Goal: Information Seeking & Learning: Learn about a topic

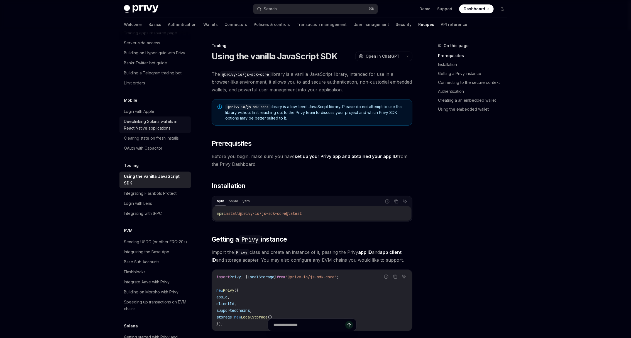
scroll to position [608, 0]
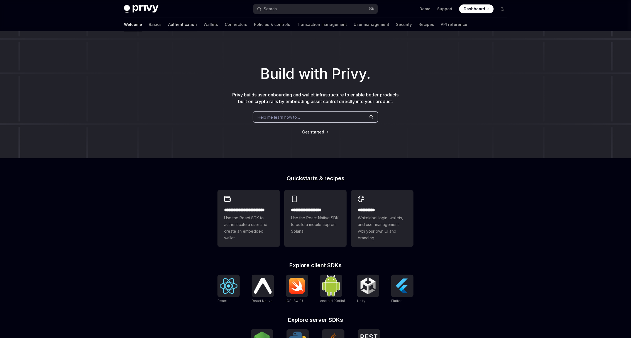
click at [168, 26] on link "Authentication" at bounding box center [182, 24] width 29 height 13
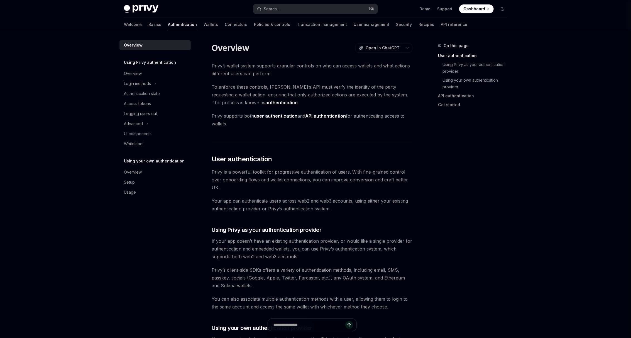
click at [361, 23] on div "Welcome Basics Authentication Wallets Connectors Policies & controls Transactio…" at bounding box center [295, 24] width 343 height 13
click at [354, 24] on link "User management" at bounding box center [372, 24] width 36 height 13
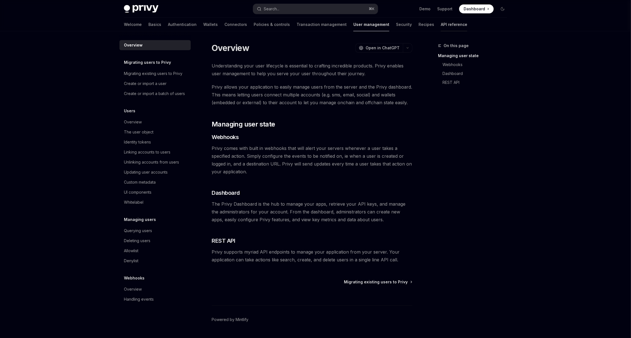
click at [441, 24] on link "API reference" at bounding box center [454, 24] width 26 height 13
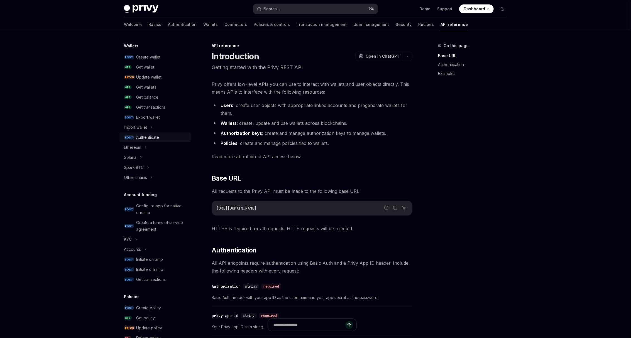
scroll to position [179, 0]
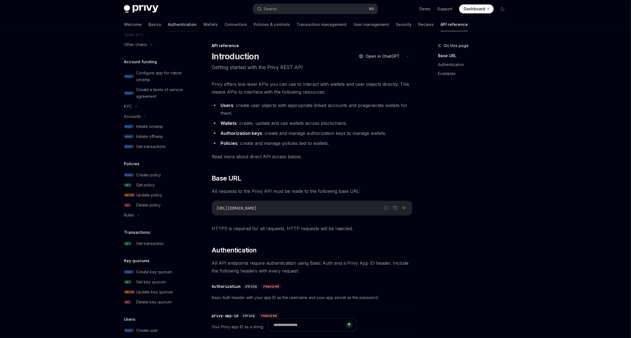
click at [168, 23] on link "Authentication" at bounding box center [182, 24] width 29 height 13
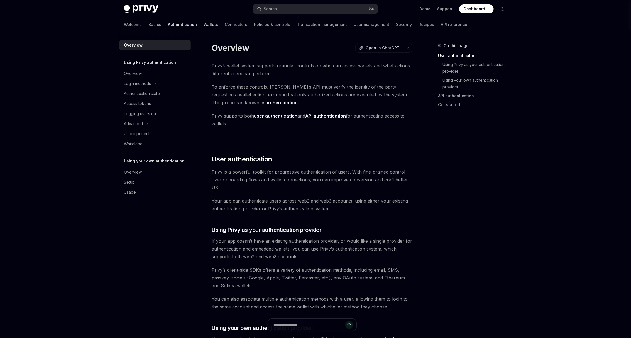
click at [203, 24] on link "Wallets" at bounding box center [210, 24] width 14 height 13
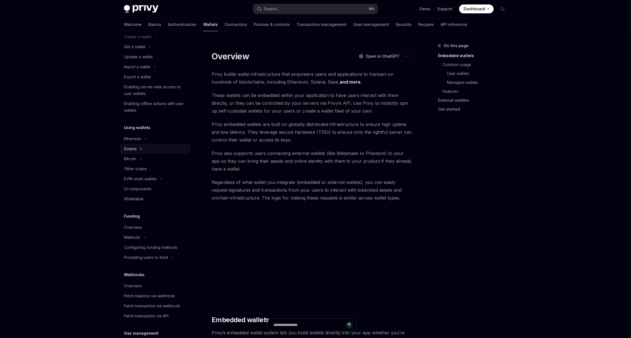
scroll to position [140, 0]
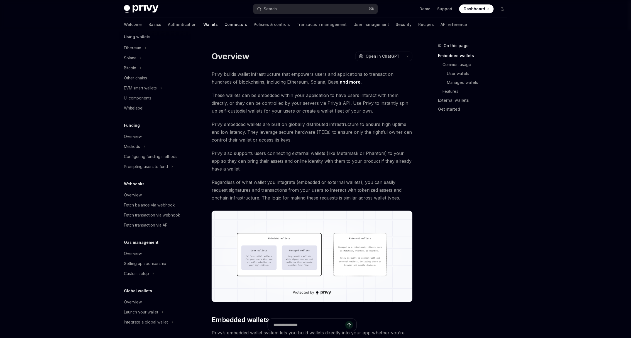
click at [224, 21] on link "Connectors" at bounding box center [235, 24] width 23 height 13
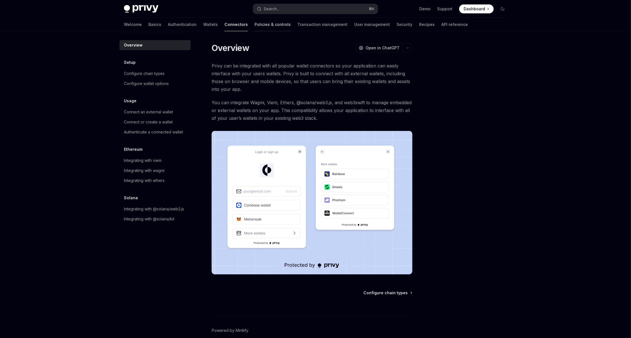
click at [254, 27] on link "Policies & controls" at bounding box center [272, 24] width 36 height 13
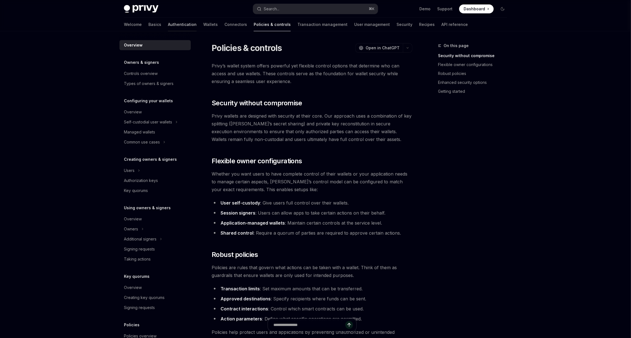
click at [168, 23] on link "Authentication" at bounding box center [182, 24] width 29 height 13
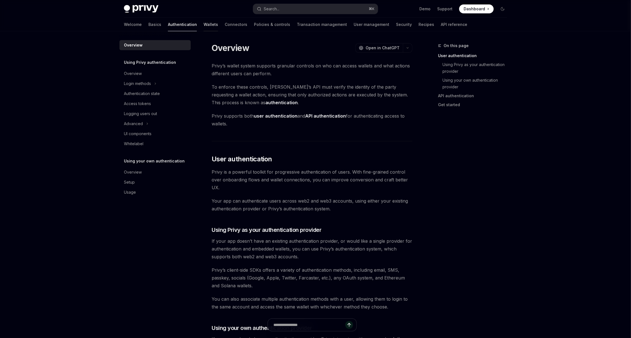
click at [203, 24] on link "Wallets" at bounding box center [210, 24] width 14 height 13
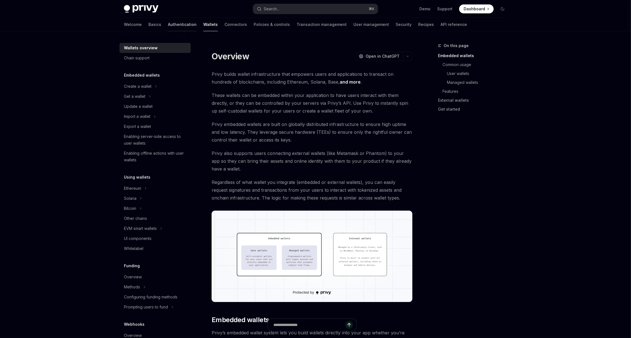
click at [168, 28] on link "Authentication" at bounding box center [182, 24] width 29 height 13
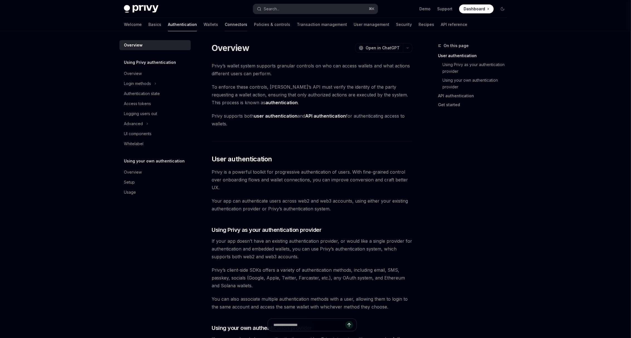
click at [225, 25] on link "Connectors" at bounding box center [236, 24] width 23 height 13
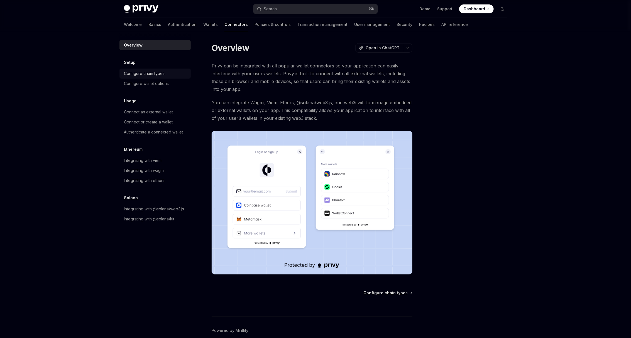
click at [157, 75] on div "Configure chain types" at bounding box center [144, 73] width 41 height 7
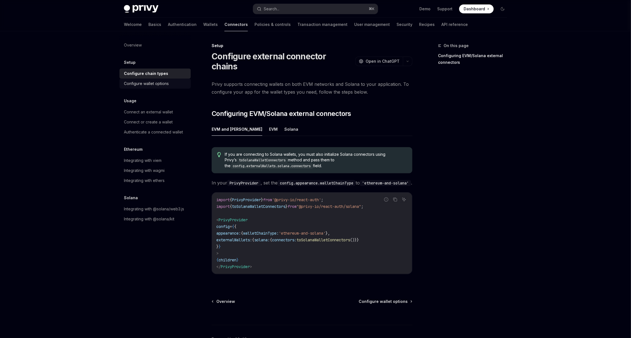
click at [157, 87] on link "Configure wallet options" at bounding box center [154, 83] width 71 height 10
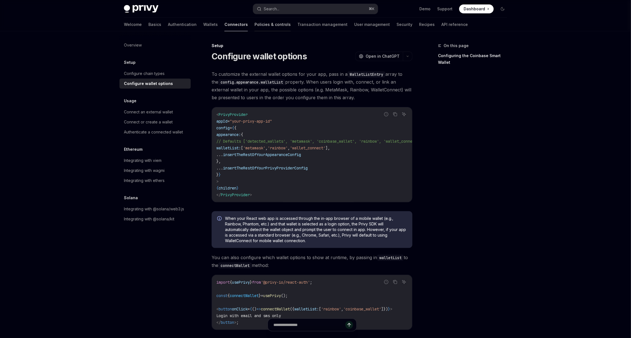
click at [254, 22] on link "Policies & controls" at bounding box center [272, 24] width 36 height 13
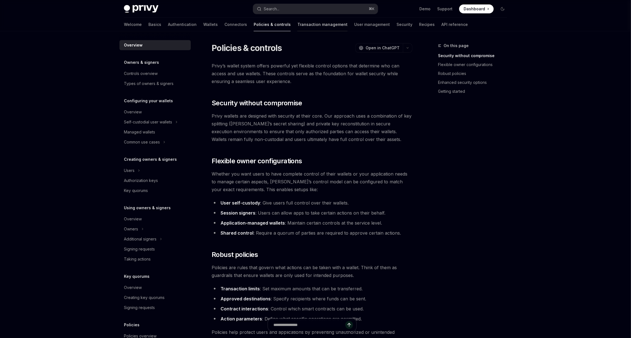
click at [297, 20] on link "Transaction management" at bounding box center [322, 24] width 50 height 13
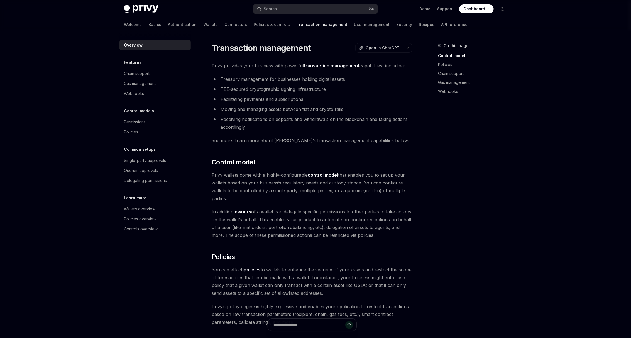
click at [260, 23] on div "Welcome Basics Authentication Wallets Connectors Policies & controls Transactio…" at bounding box center [295, 24] width 343 height 13
click at [254, 24] on link "Policies & controls" at bounding box center [272, 24] width 36 height 13
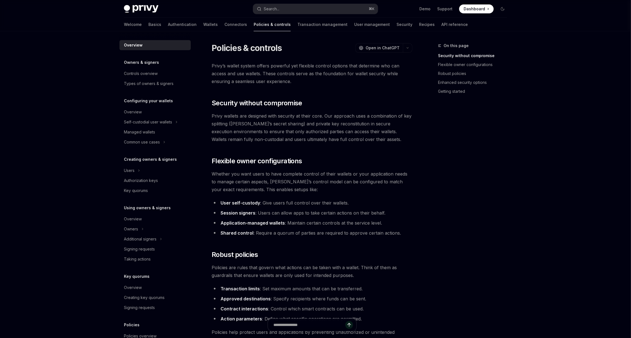
click at [224, 25] on link "Connectors" at bounding box center [235, 24] width 23 height 13
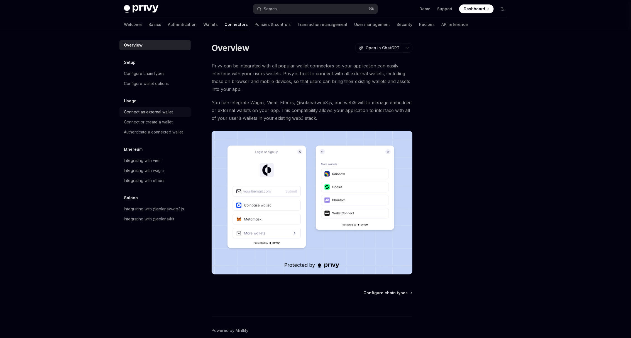
click at [163, 113] on div "Connect an external wallet" at bounding box center [148, 112] width 49 height 7
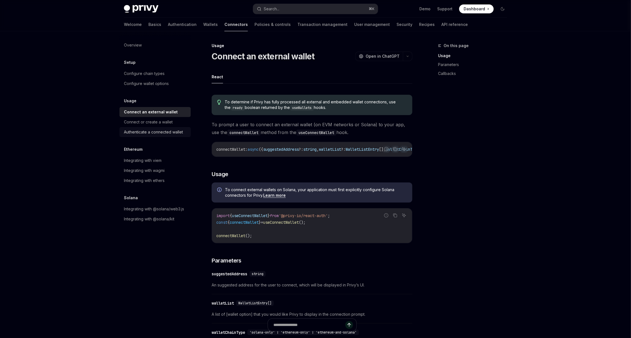
click at [163, 127] on link "Authenticate a connected wallet" at bounding box center [154, 132] width 71 height 10
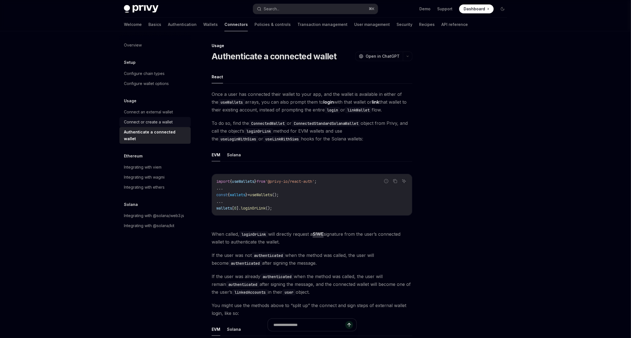
click at [161, 121] on div "Connect or create a wallet" at bounding box center [148, 122] width 49 height 7
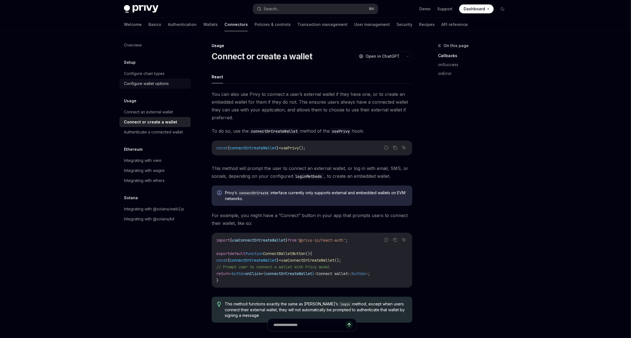
click at [156, 83] on div "Configure wallet options" at bounding box center [146, 83] width 45 height 7
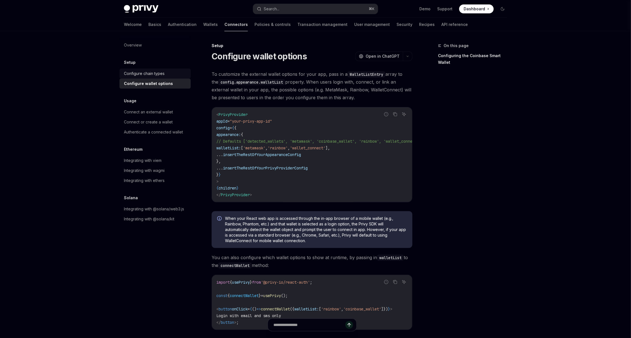
click at [156, 73] on div "Configure chain types" at bounding box center [144, 73] width 41 height 7
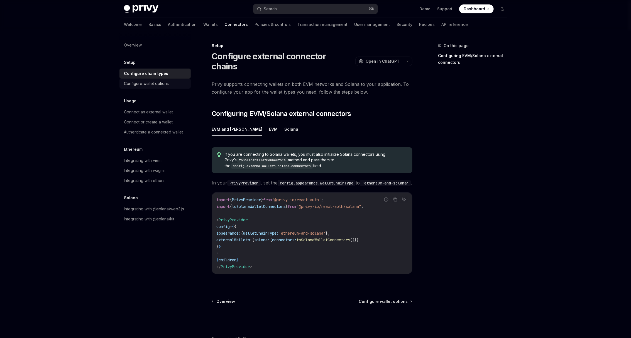
click at [158, 84] on div "Configure wallet options" at bounding box center [146, 83] width 45 height 7
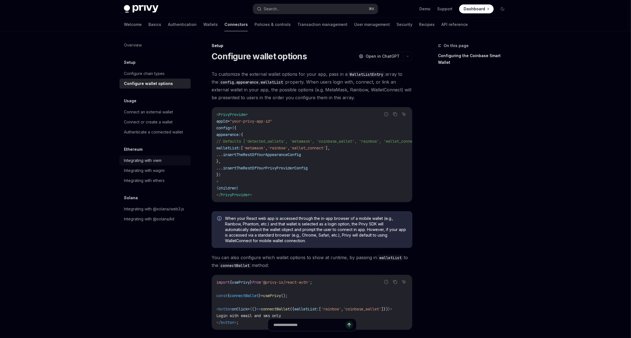
click at [156, 160] on div "Integrating with viem" at bounding box center [143, 160] width 38 height 7
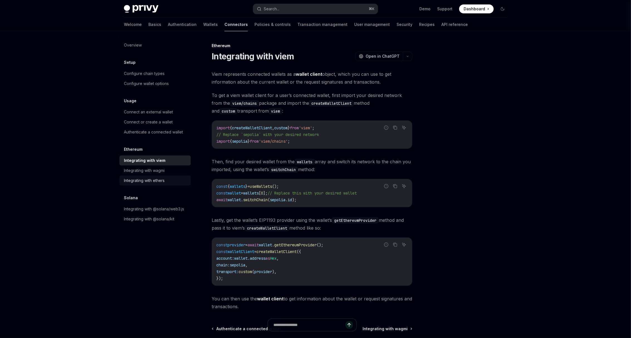
click at [156, 176] on link "Integrating with ethers" at bounding box center [154, 180] width 71 height 10
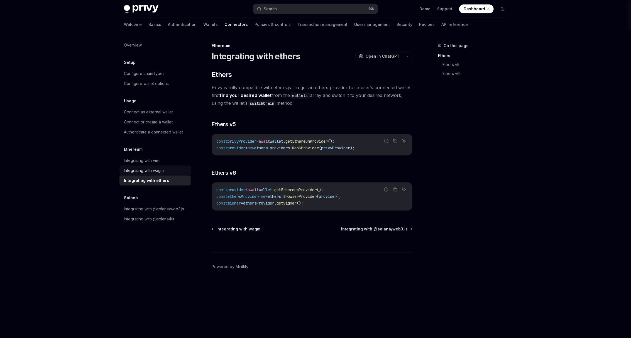
click at [154, 171] on div "Integrating with wagmi" at bounding box center [144, 170] width 41 height 7
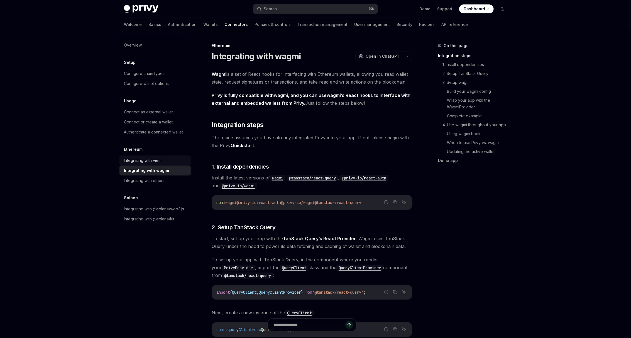
click at [153, 156] on link "Integrating with viem" at bounding box center [154, 160] width 71 height 10
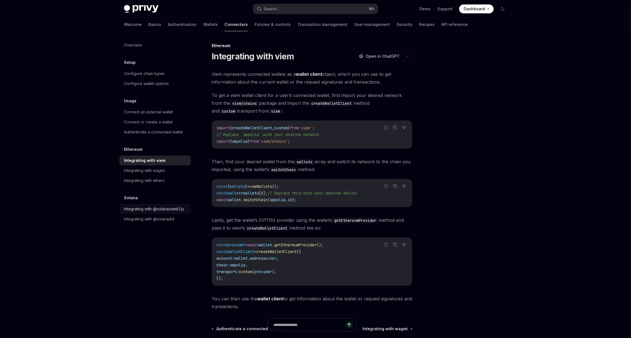
click at [158, 210] on div "Integrating with @solana/web3.js" at bounding box center [154, 208] width 60 height 7
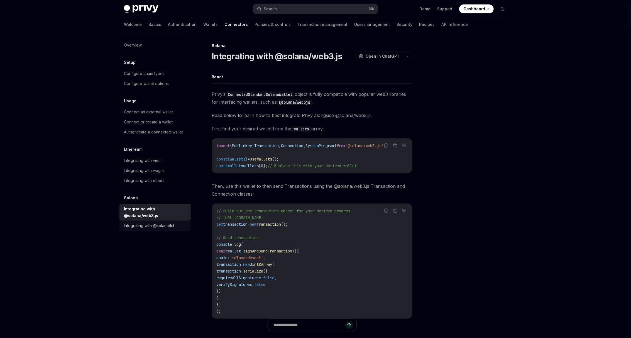
click at [160, 222] on div "Integrating with @solana/kit" at bounding box center [149, 225] width 50 height 7
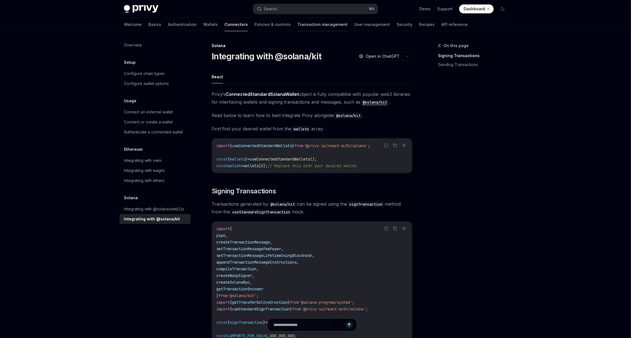
click at [297, 24] on link "Transaction management" at bounding box center [322, 24] width 50 height 13
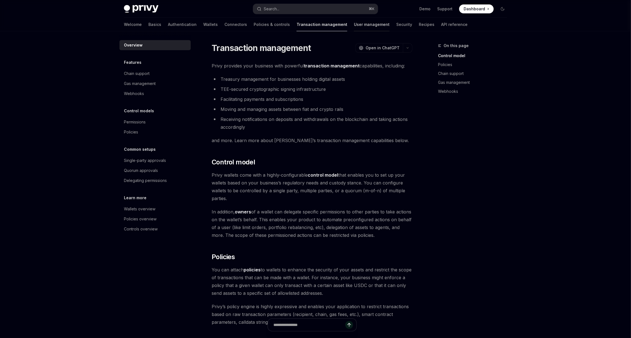
click at [354, 26] on link "User management" at bounding box center [372, 24] width 36 height 13
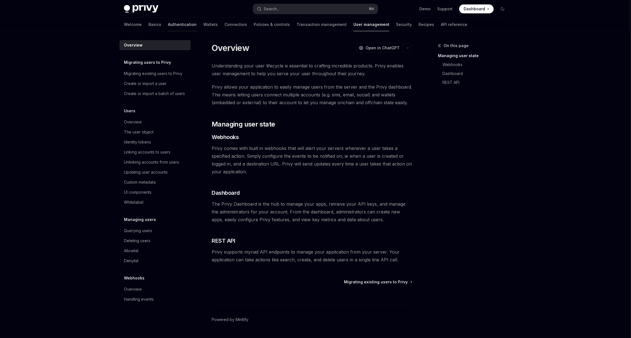
click at [168, 26] on link "Authentication" at bounding box center [182, 24] width 29 height 13
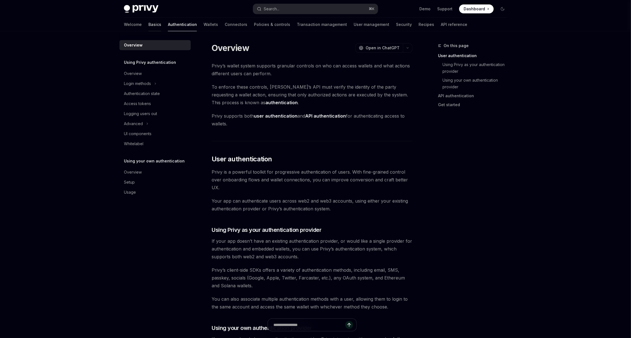
click at [148, 26] on link "Basics" at bounding box center [154, 24] width 13 height 13
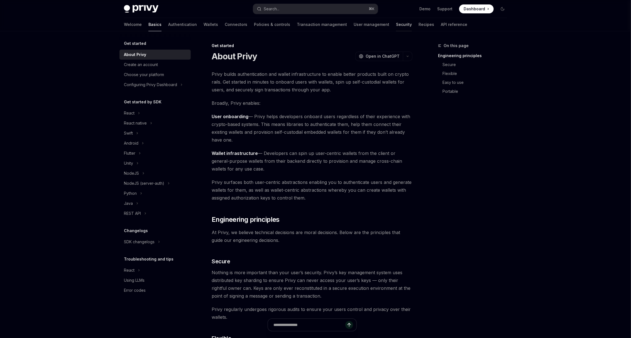
click at [396, 25] on link "Security" at bounding box center [404, 24] width 16 height 13
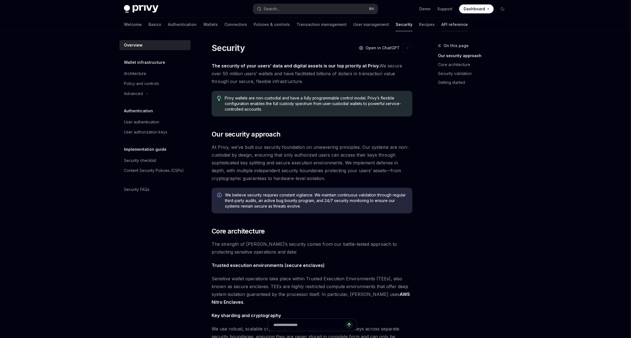
click at [441, 26] on link "API reference" at bounding box center [454, 24] width 26 height 13
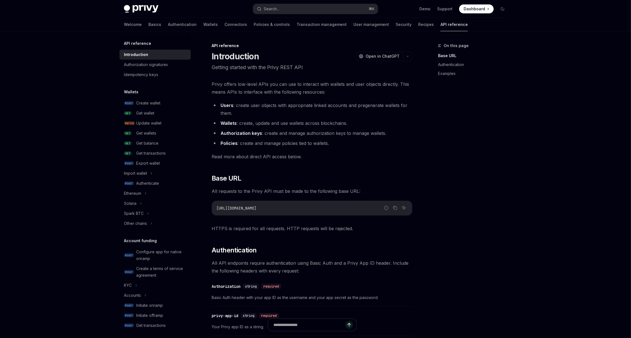
click at [440, 26] on link "API reference" at bounding box center [453, 24] width 27 height 13
click at [140, 13] on div "Privy Docs home page Search... ⌘ K Demo Support Dashboard Dashboard Search..." at bounding box center [315, 9] width 383 height 18
click at [136, 9] on img at bounding box center [141, 9] width 35 height 8
type textarea "*"
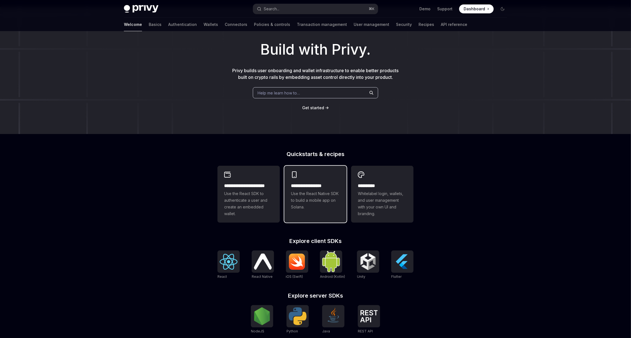
scroll to position [31, 0]
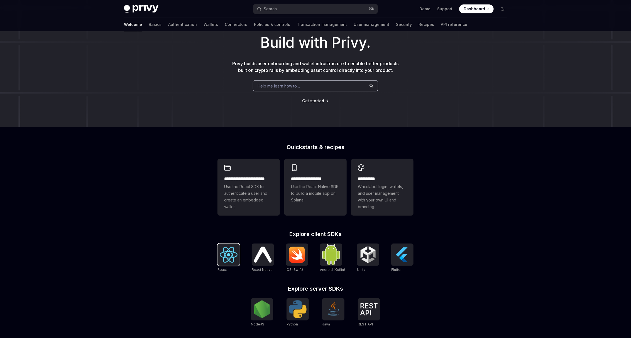
click at [234, 250] on img at bounding box center [229, 255] width 18 height 16
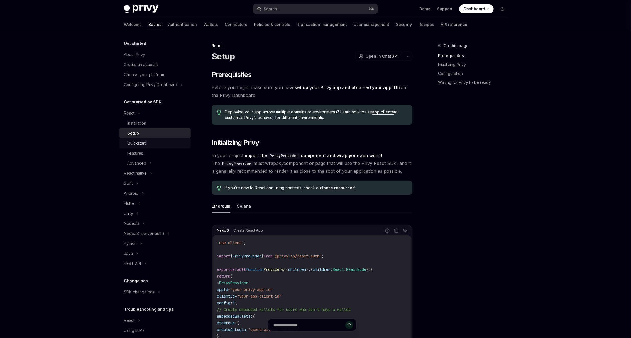
scroll to position [18, 0]
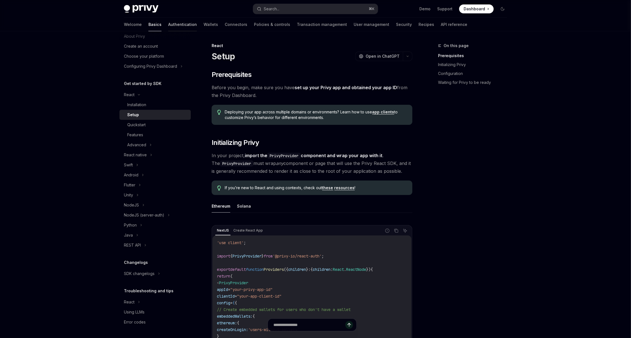
click at [168, 26] on link "Authentication" at bounding box center [182, 24] width 29 height 13
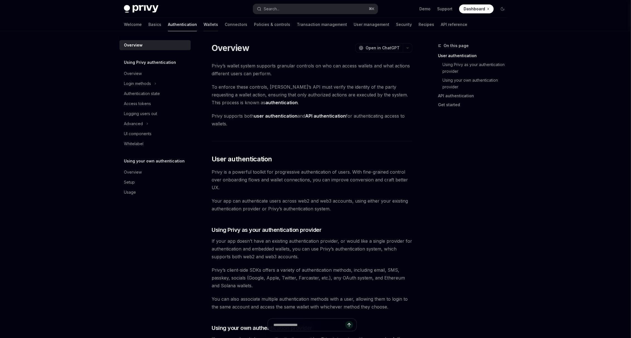
click at [203, 25] on link "Wallets" at bounding box center [210, 24] width 14 height 13
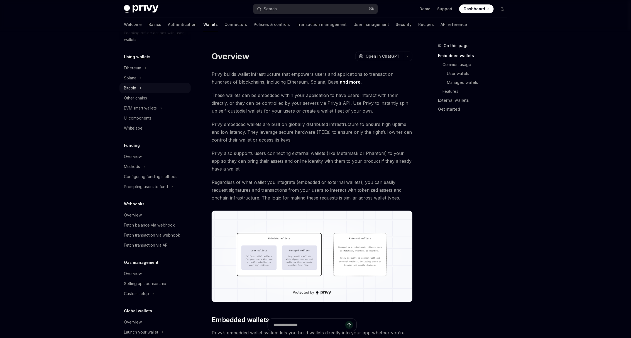
scroll to position [140, 0]
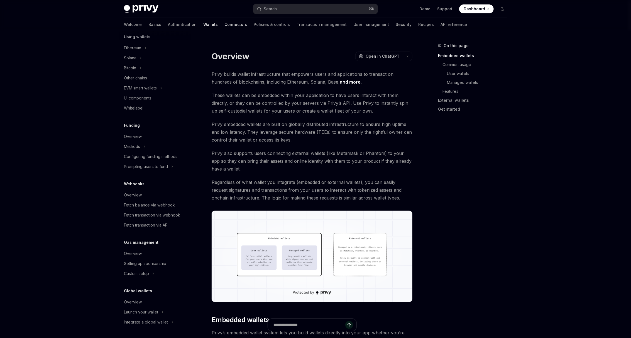
click at [224, 29] on link "Connectors" at bounding box center [235, 24] width 23 height 13
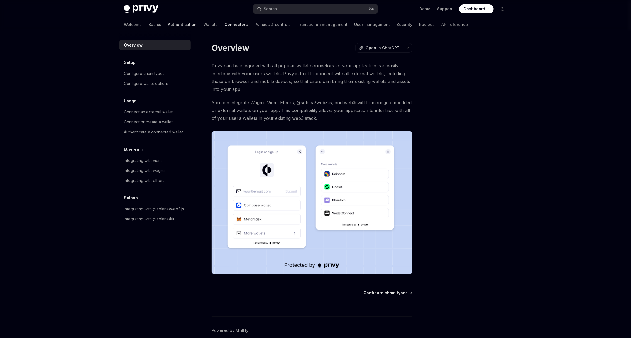
click at [168, 28] on link "Authentication" at bounding box center [182, 24] width 29 height 13
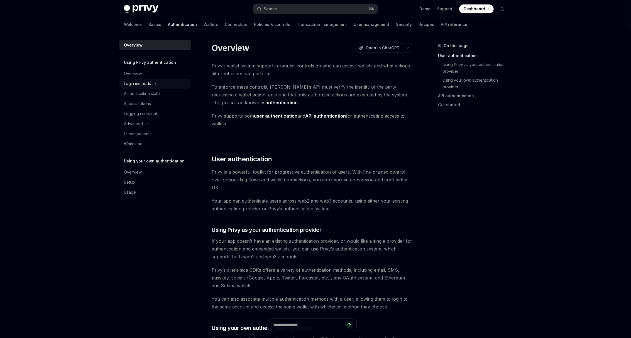
click at [148, 81] on div "Login methods" at bounding box center [137, 83] width 27 height 7
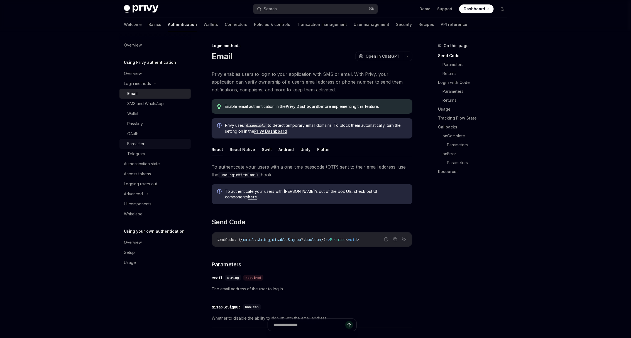
click at [141, 144] on div "Farcaster" at bounding box center [135, 143] width 17 height 7
type textarea "*"
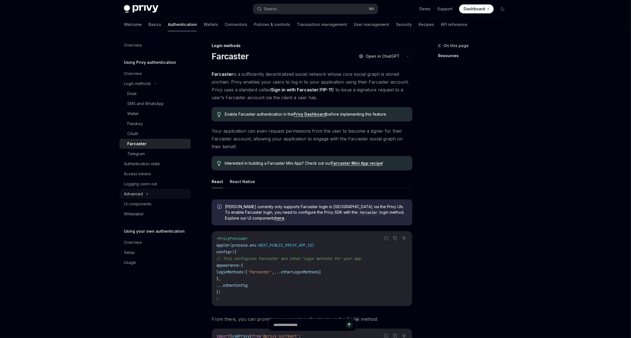
click at [143, 193] on div "Advanced" at bounding box center [154, 194] width 71 height 10
click at [312, 9] on button "Search... ⌘ K" at bounding box center [315, 9] width 125 height 10
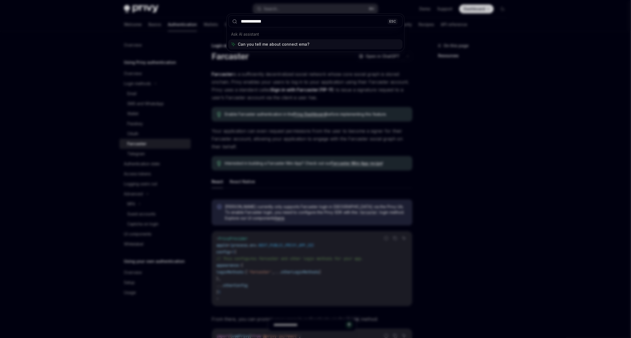
type input "**********"
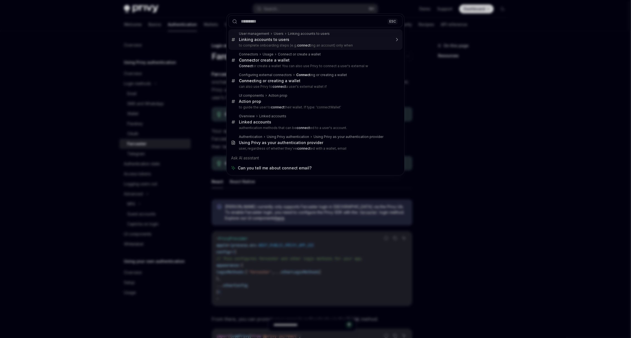
type textarea "*"
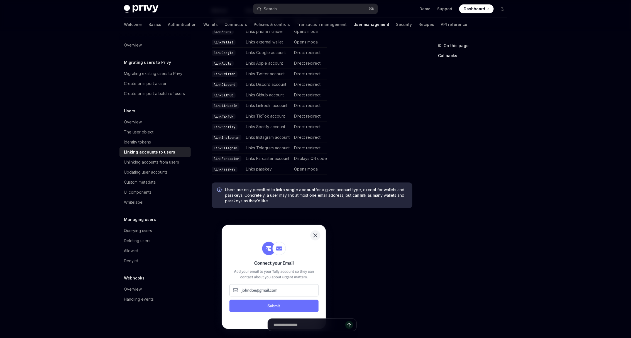
scroll to position [165, 0]
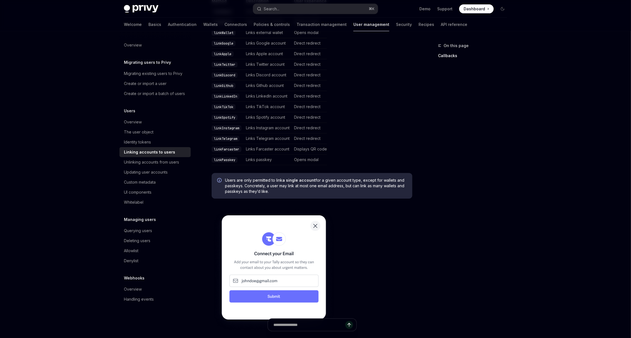
click at [104, 149] on div "Privy Docs home page Search... ⌘ K Demo Support Dashboard Dashboard Search... N…" at bounding box center [315, 286] width 631 height 903
click at [44, 165] on div "Privy Docs home page Search... ⌘ K Demo Support Dashboard Dashboard Search... N…" at bounding box center [315, 286] width 631 height 903
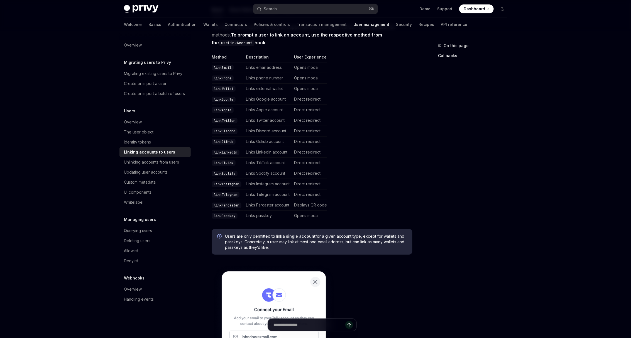
click at [132, 12] on img at bounding box center [141, 9] width 35 height 8
type textarea "*"
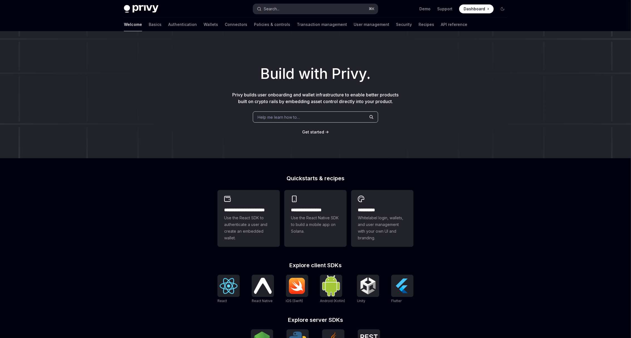
click at [277, 6] on div "Search..." at bounding box center [272, 9] width 16 height 7
type textarea "*"
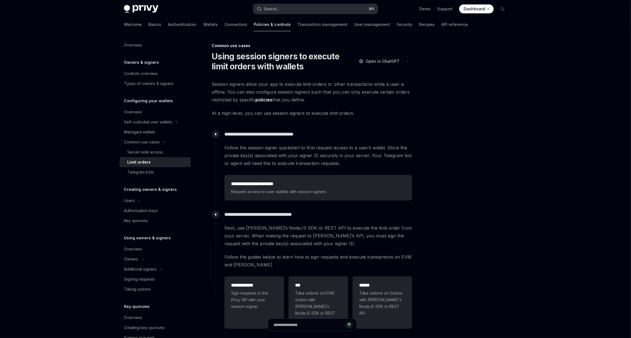
click at [312, 8] on button "Search... ⌘ K" at bounding box center [315, 9] width 125 height 10
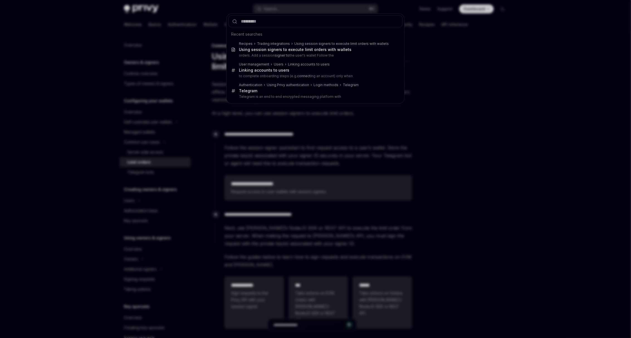
type input "*********"
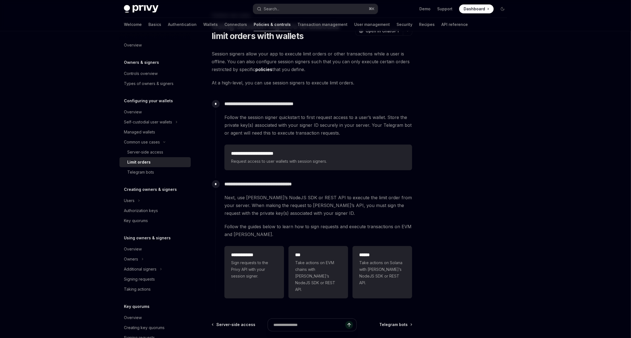
scroll to position [31, 0]
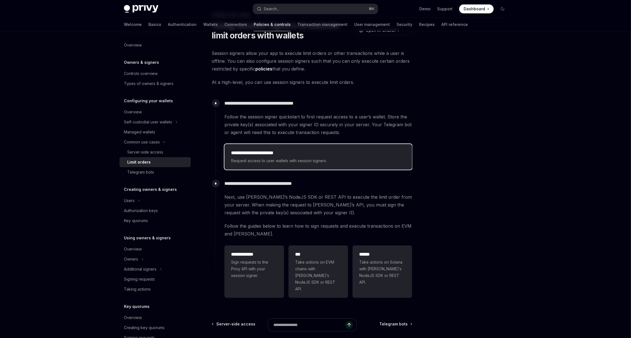
click at [313, 153] on h2 "**********" at bounding box center [318, 152] width 174 height 7
type textarea "*"
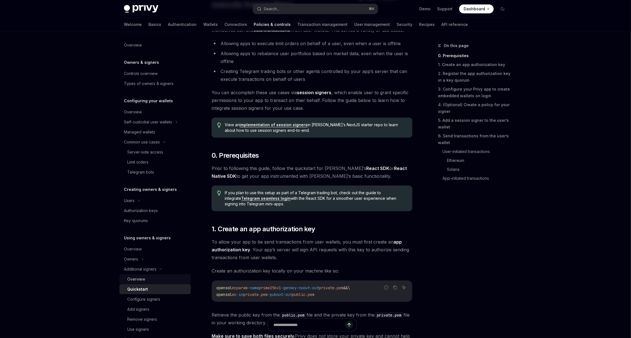
scroll to position [18, 0]
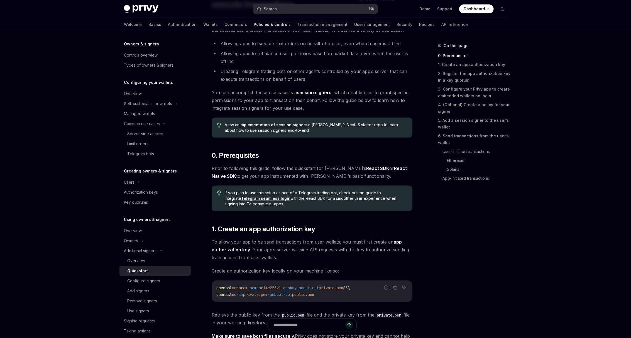
click at [293, 8] on button "Search... ⌘ K" at bounding box center [315, 9] width 125 height 10
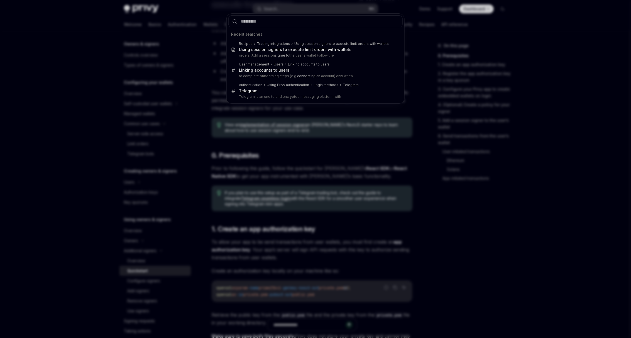
type input "*********"
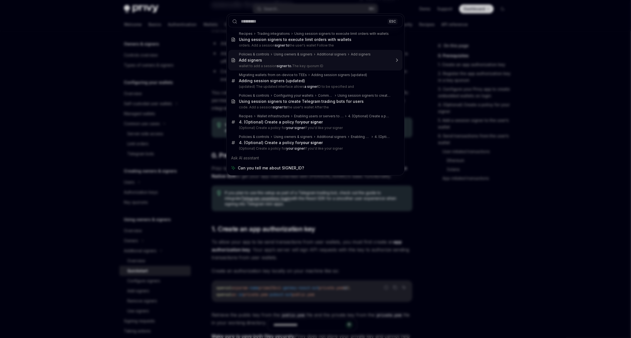
type textarea "*"
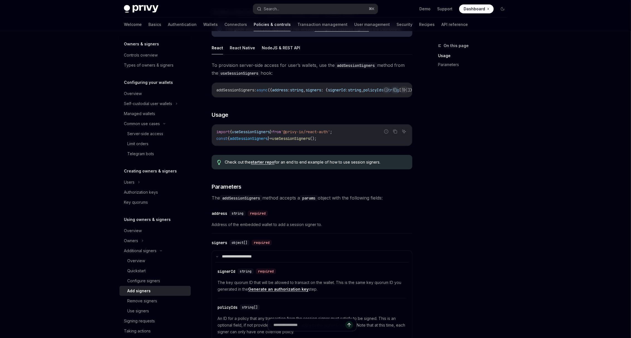
scroll to position [31, 0]
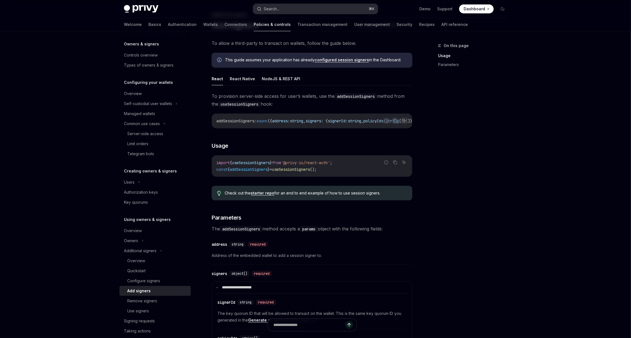
click at [287, 12] on button "Search... ⌘ K" at bounding box center [315, 9] width 125 height 10
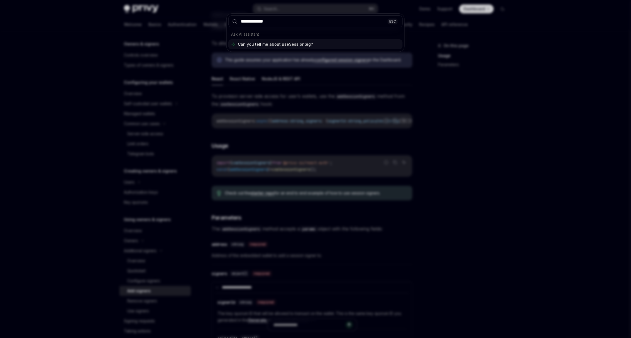
type input "**********"
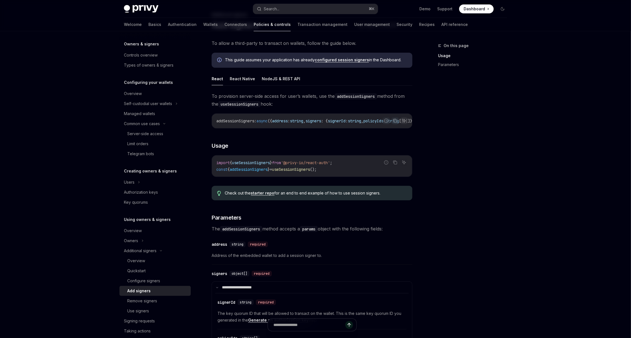
type textarea "*"
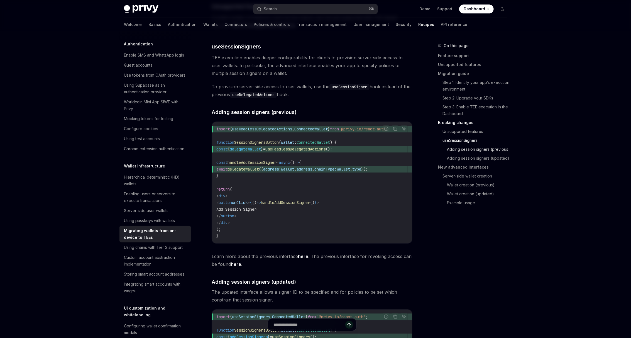
click at [453, 150] on link "Adding session signers (previous)" at bounding box center [479, 149] width 65 height 9
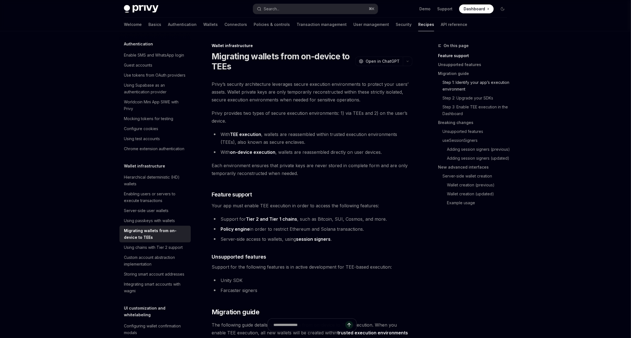
click at [480, 87] on link "Step 1: Identify your app’s execution environment" at bounding box center [476, 86] width 69 height 16
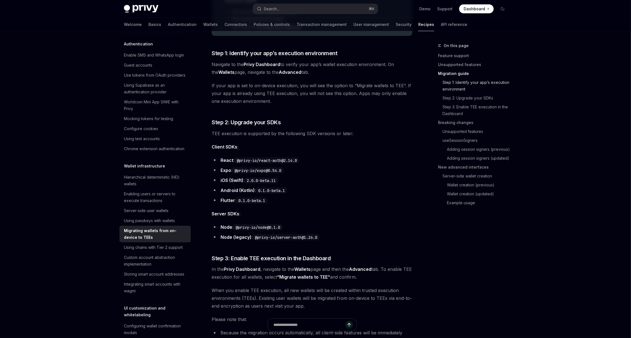
scroll to position [376, 0]
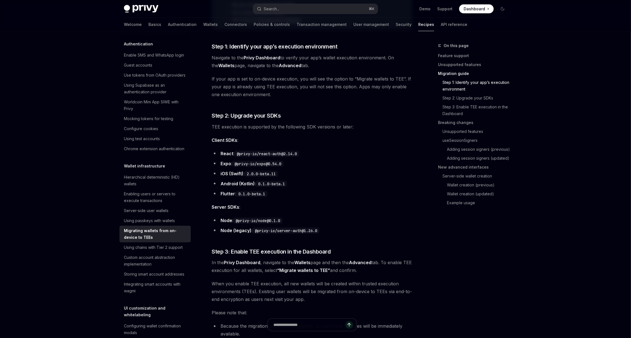
click at [286, 65] on strong "Advanced" at bounding box center [290, 66] width 23 height 6
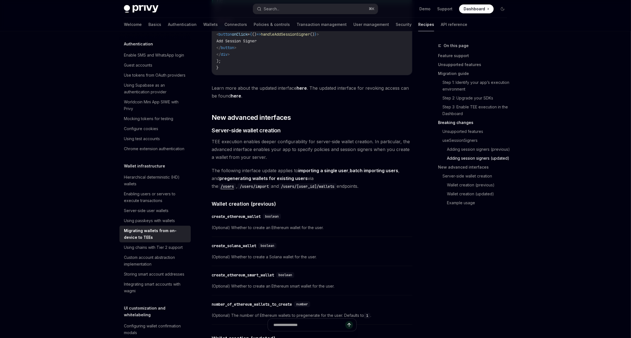
scroll to position [1250, 0]
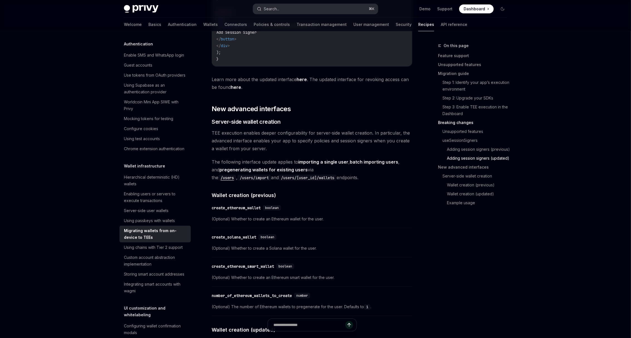
click at [293, 9] on button "Search... ⌘ K" at bounding box center [315, 9] width 125 height 10
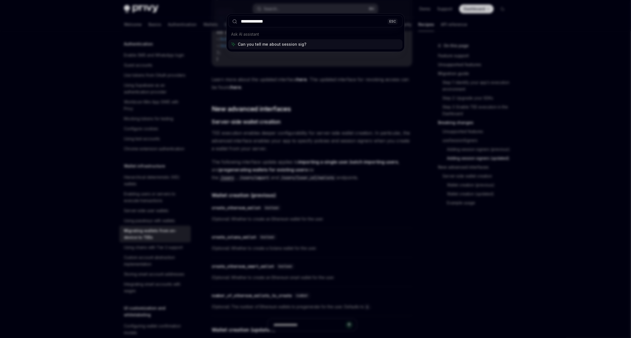
type input "**********"
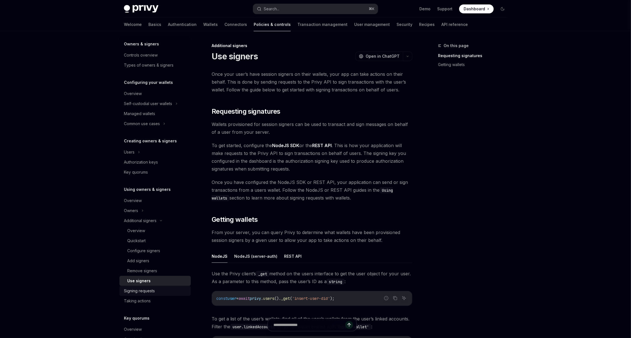
click at [132, 290] on div "Signing requests" at bounding box center [139, 290] width 31 height 7
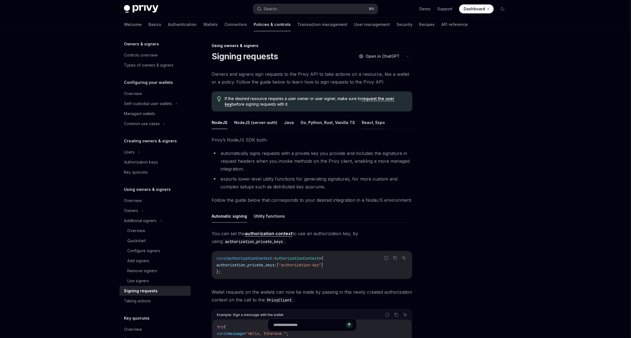
click at [362, 126] on button "React, Expo" at bounding box center [373, 122] width 23 height 13
type textarea "*"
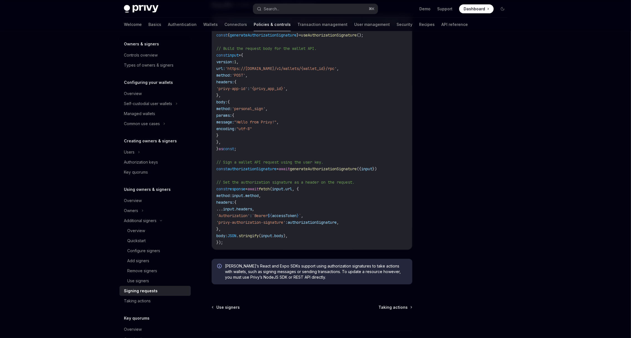
scroll to position [243, 0]
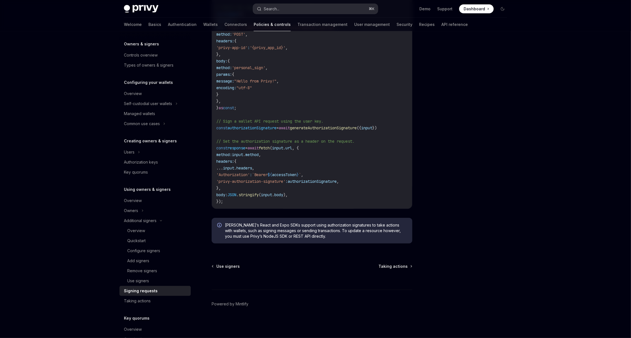
click at [281, 9] on button "Search... ⌘ K" at bounding box center [315, 9] width 125 height 10
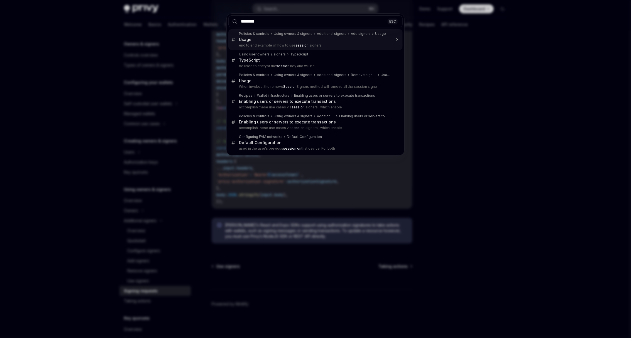
type input "*********"
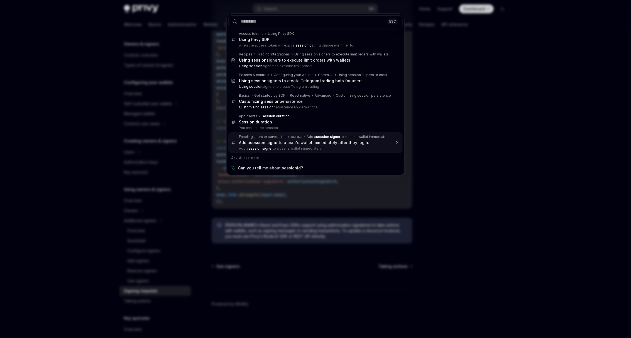
type textarea "*"
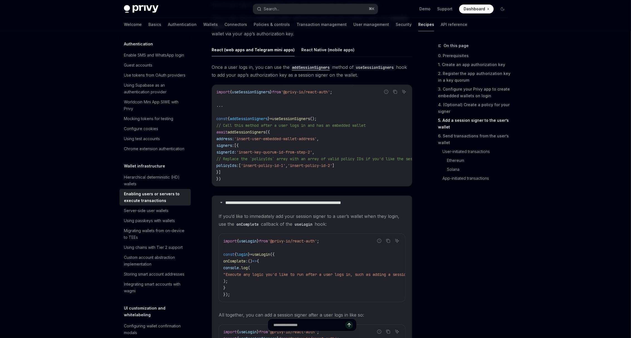
scroll to position [902, 0]
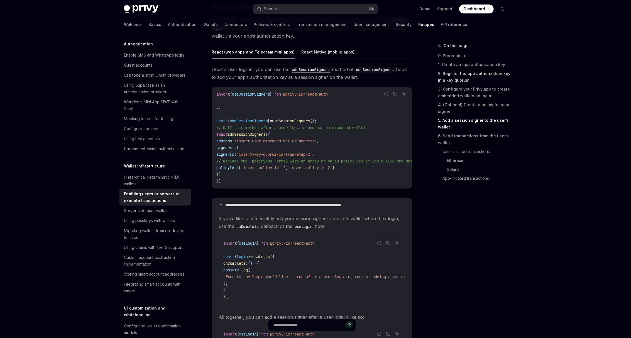
click at [455, 74] on link "2. Register the app authorization key in a key quorum" at bounding box center [474, 77] width 73 height 16
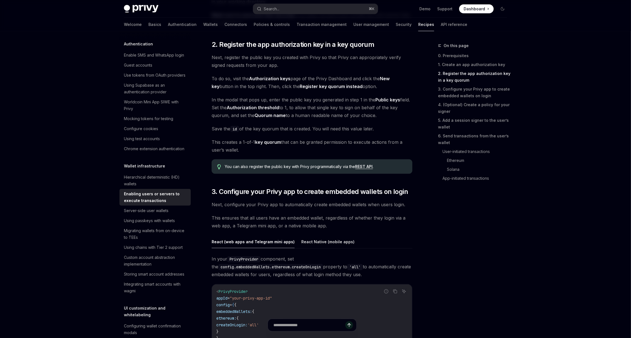
scroll to position [380, 0]
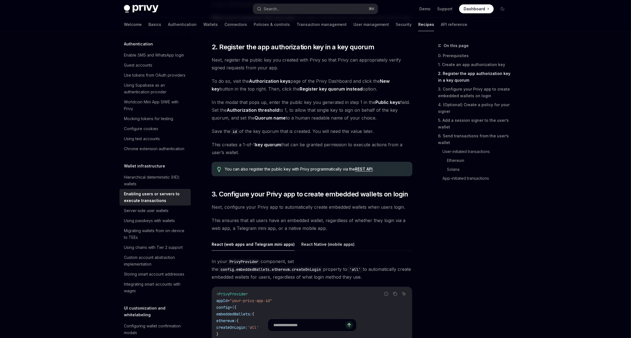
click at [288, 81] on strong "Authorization keys" at bounding box center [269, 81] width 41 height 6
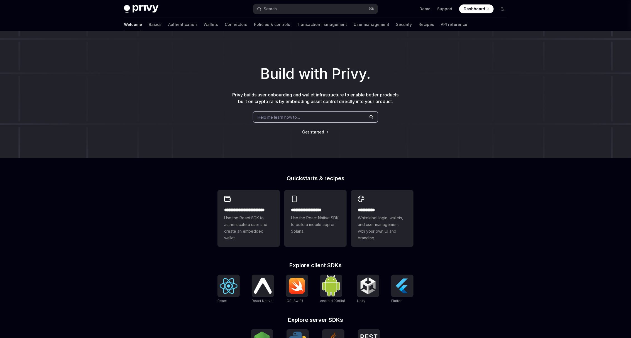
click at [330, 113] on div "Help me learn how to…" at bounding box center [315, 116] width 125 height 11
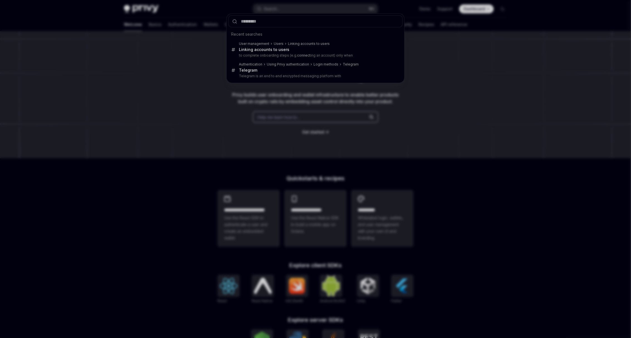
click at [213, 100] on div "Recent searches User management Users Linking accounts to users Linking account…" at bounding box center [315, 169] width 631 height 338
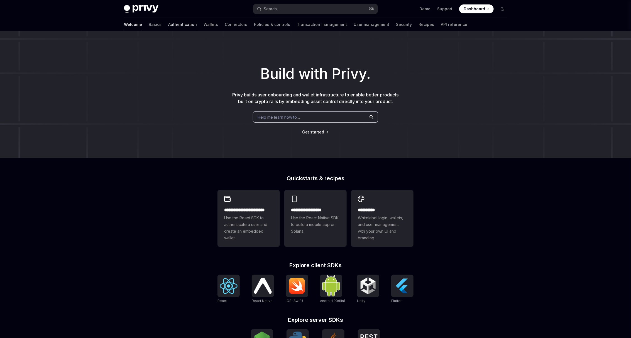
click at [168, 26] on link "Authentication" at bounding box center [182, 24] width 29 height 13
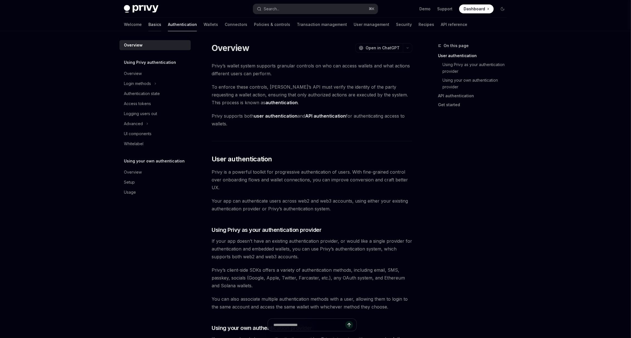
click at [148, 26] on link "Basics" at bounding box center [154, 24] width 13 height 13
type textarea "*"
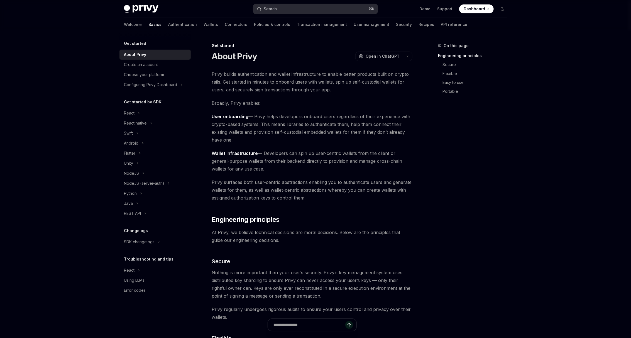
click at [289, 9] on button "Search... ⌘ K" at bounding box center [315, 9] width 125 height 10
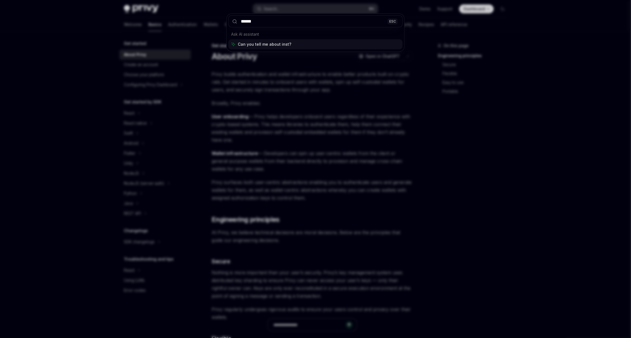
type input "*******"
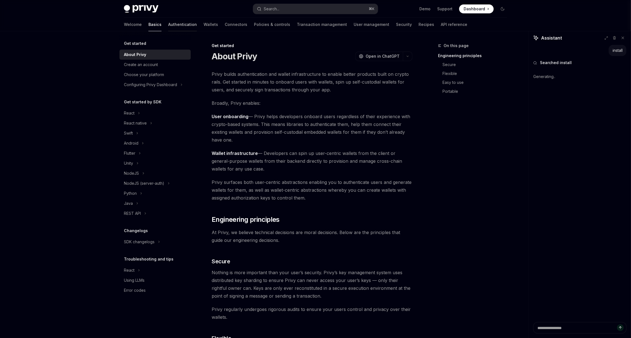
click at [168, 23] on link "Authentication" at bounding box center [182, 24] width 29 height 13
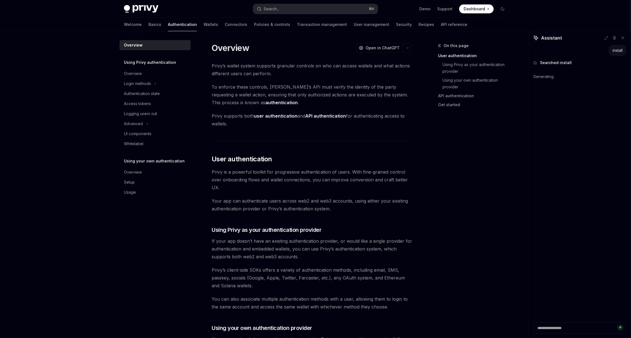
click at [144, 6] on img at bounding box center [141, 9] width 35 height 8
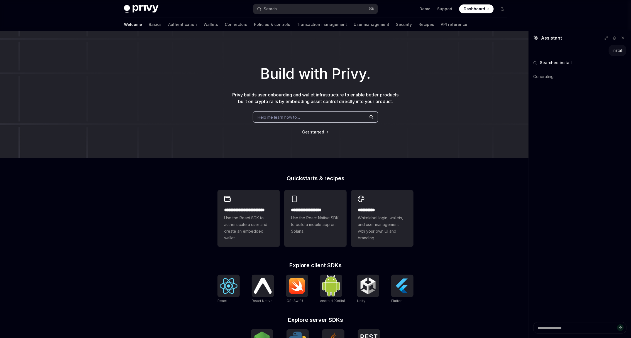
click at [144, 6] on img at bounding box center [141, 9] width 35 height 8
type textarea "*"
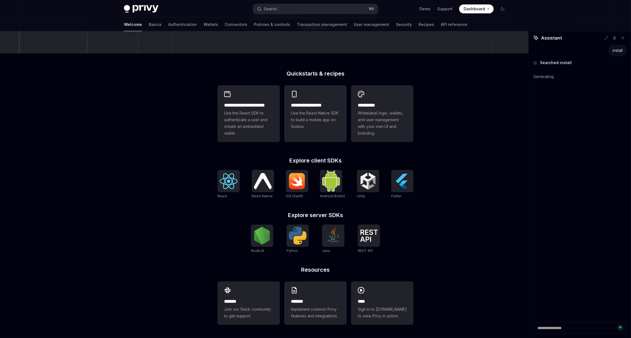
click at [243, 186] on div "React React Native React Native iOS (Swift) Android (Kotlin) Unity Unity Flutter" at bounding box center [315, 184] width 196 height 29
click at [234, 186] on img at bounding box center [229, 181] width 18 height 16
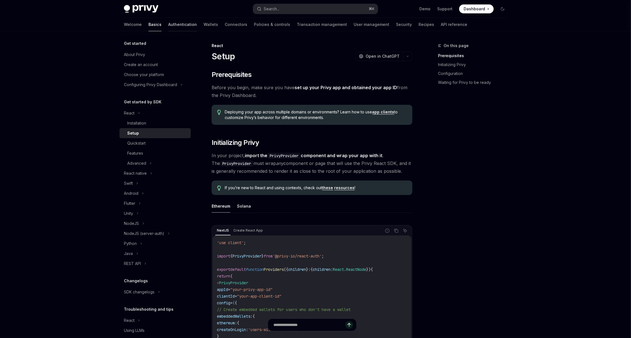
click at [168, 26] on link "Authentication" at bounding box center [182, 24] width 29 height 13
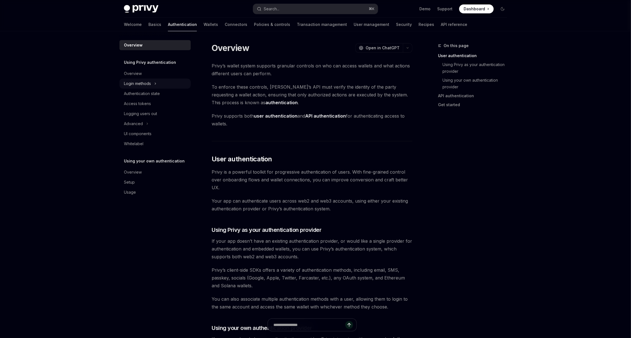
click at [148, 82] on div "Login methods" at bounding box center [137, 83] width 27 height 7
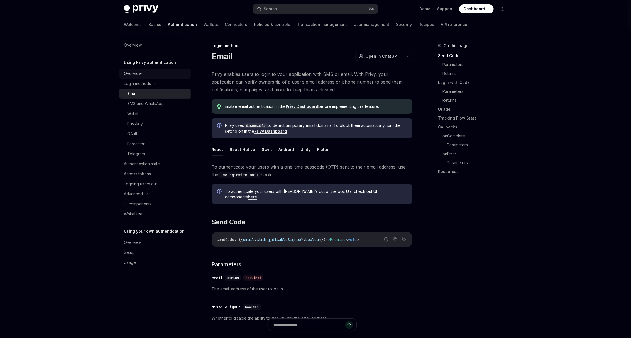
click at [148, 75] on div "Overview" at bounding box center [155, 73] width 63 height 7
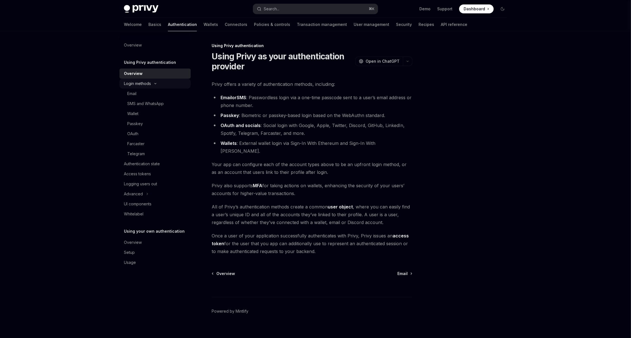
click at [150, 85] on div "Login methods" at bounding box center [137, 83] width 27 height 7
click at [146, 80] on div "Login methods" at bounding box center [154, 83] width 71 height 10
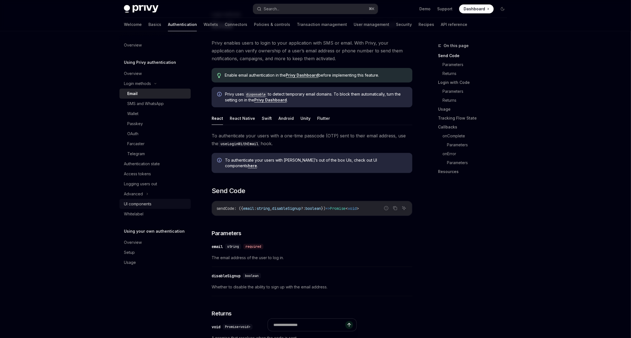
scroll to position [32, 0]
click at [138, 243] on div "Overview" at bounding box center [133, 242] width 18 height 7
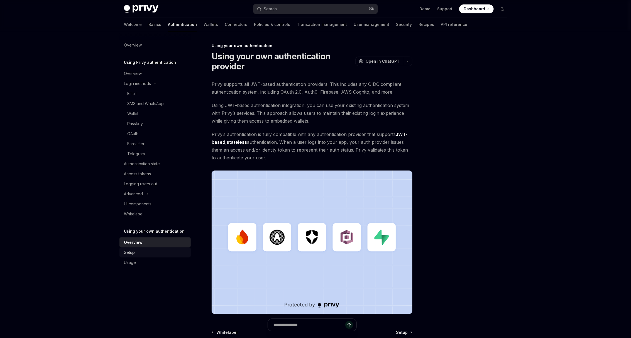
click at [136, 254] on div "Setup" at bounding box center [155, 252] width 63 height 7
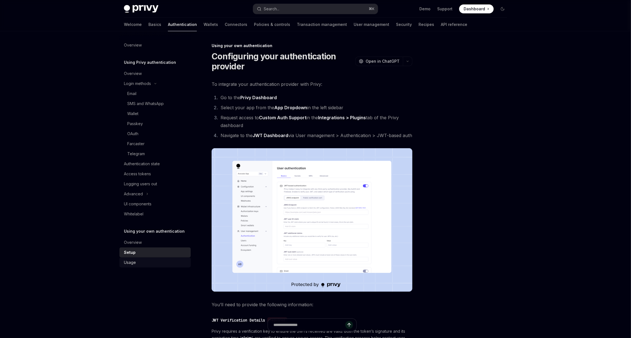
click at [136, 263] on div "Usage" at bounding box center [155, 262] width 63 height 7
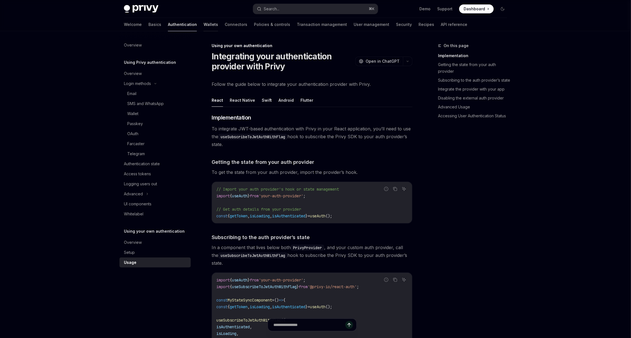
click at [203, 26] on link "Wallets" at bounding box center [210, 24] width 14 height 13
type textarea "*"
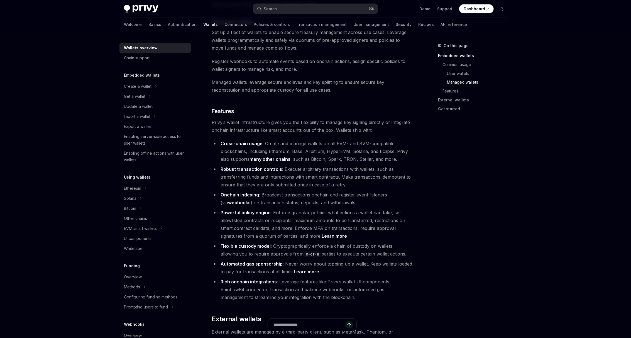
scroll to position [482, 0]
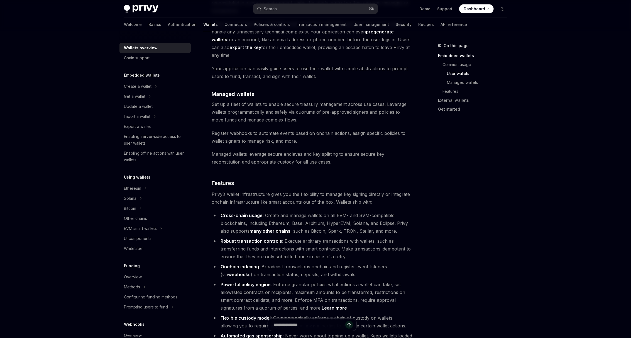
click at [470, 11] on span "Dashboard" at bounding box center [473, 9] width 21 height 6
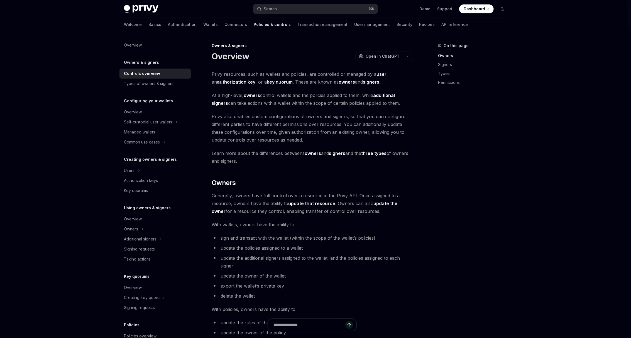
click at [353, 140] on span "Privy also enables custom configurations of owners and signers, so that you can…" at bounding box center [312, 127] width 201 height 31
